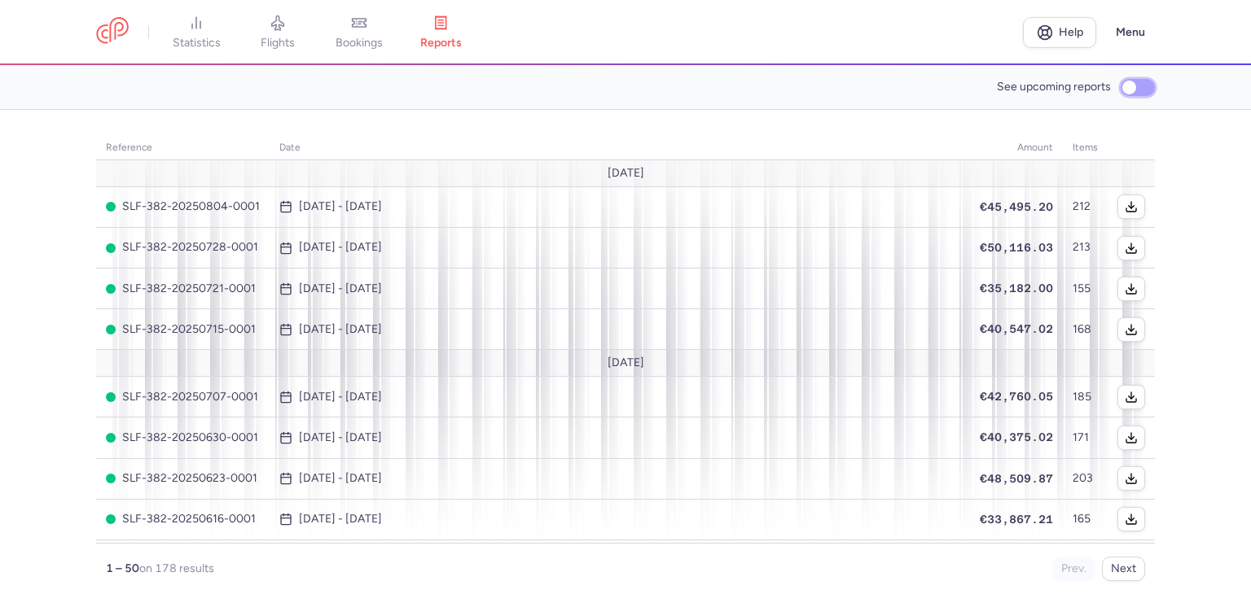
click at [1134, 94] on input "See upcoming reports" at bounding box center [1138, 87] width 34 height 17
checkbox input "true"
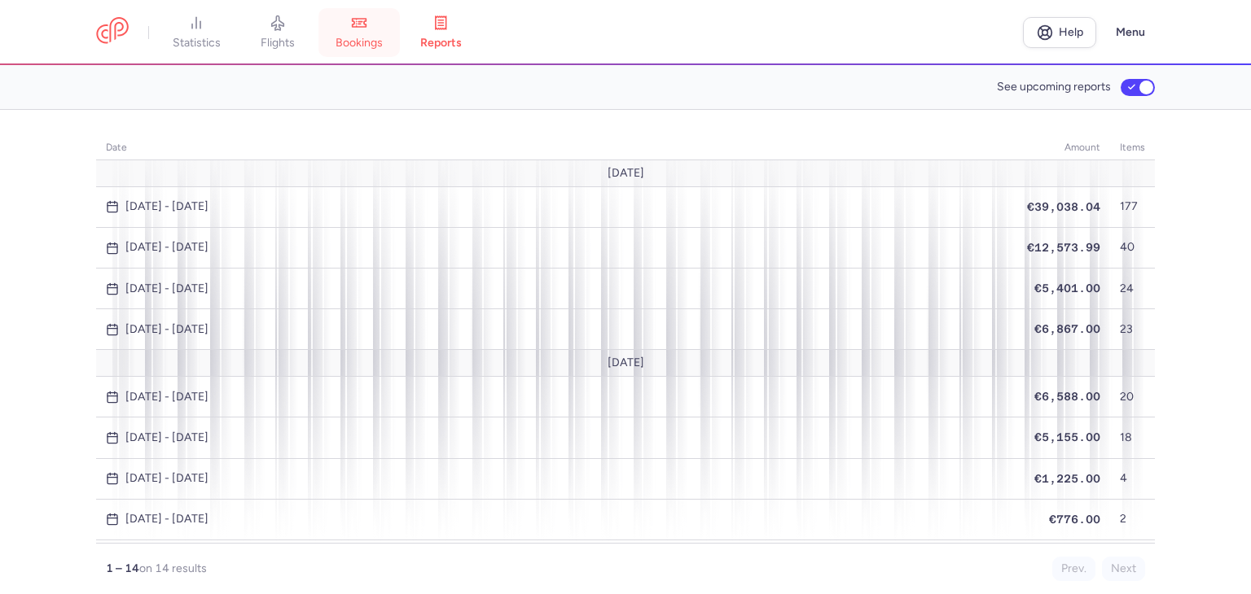
click at [341, 42] on span "bookings" at bounding box center [359, 43] width 47 height 15
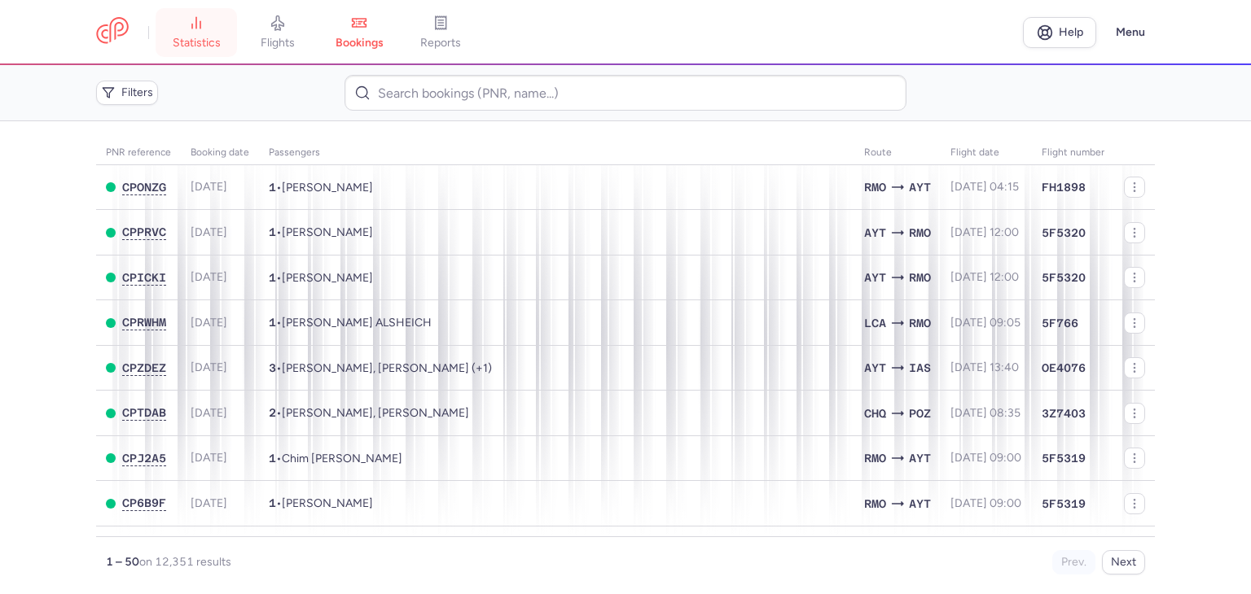
click at [202, 36] on span "statistics" at bounding box center [197, 43] width 48 height 15
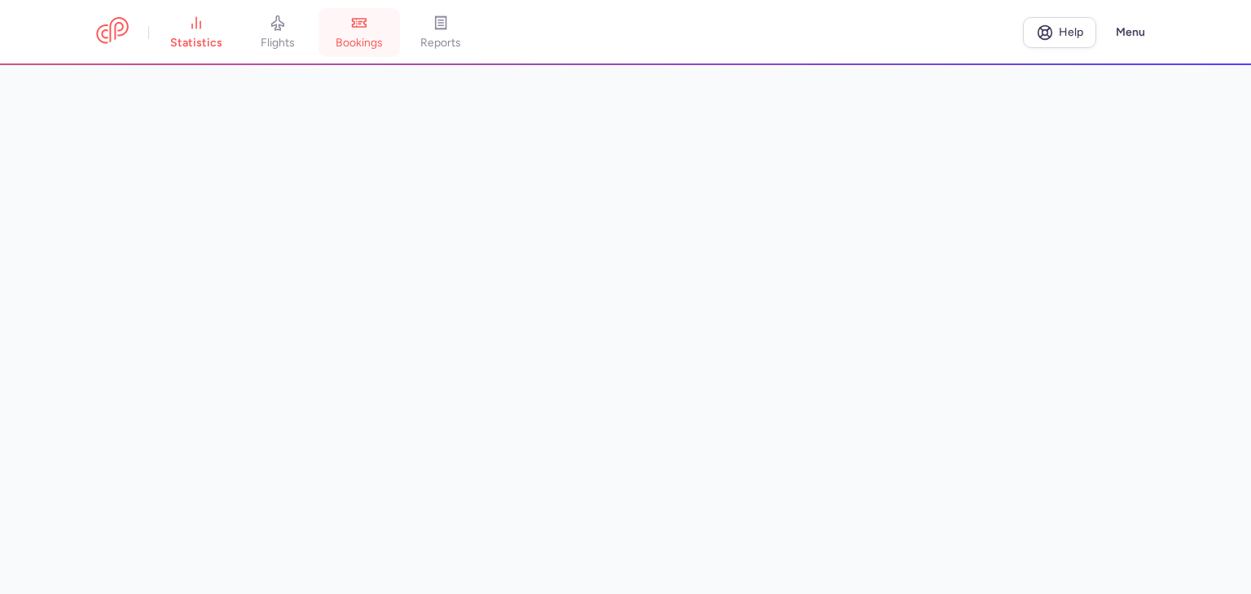
click at [369, 50] on link "bookings" at bounding box center [358, 33] width 81 height 36
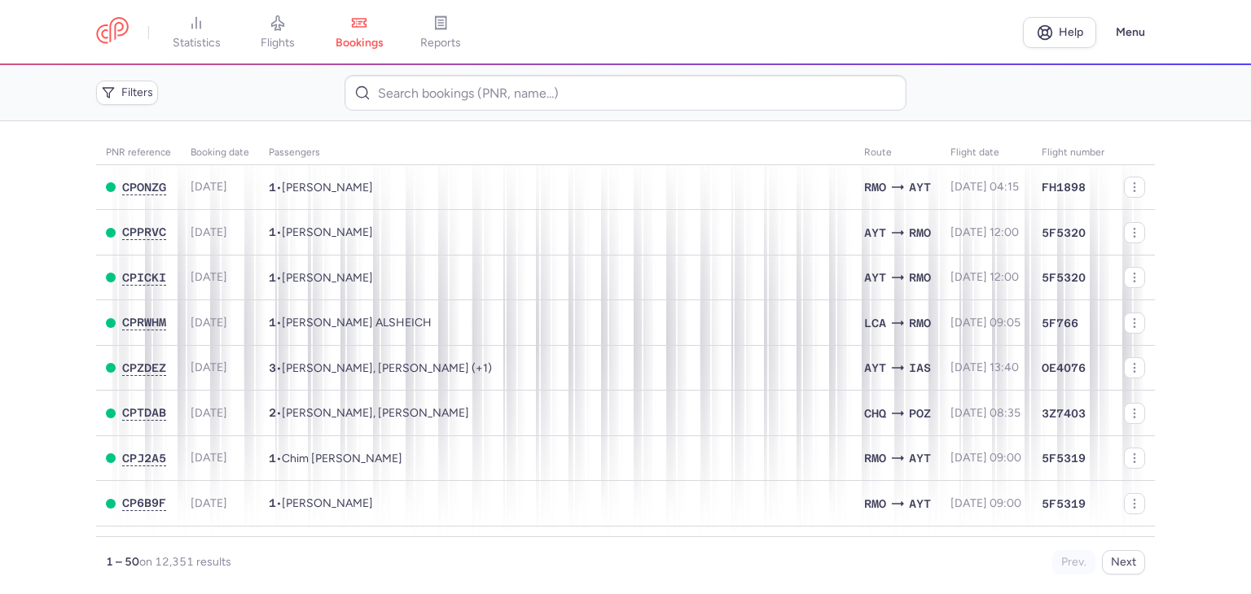
click at [1190, 424] on main "PNR reference Booking date Passengers Route flight date Flight number CPONZG 20…" at bounding box center [625, 357] width 1251 height 473
